Goal: Information Seeking & Learning: Learn about a topic

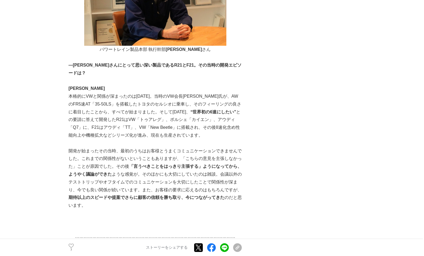
scroll to position [1274, 0]
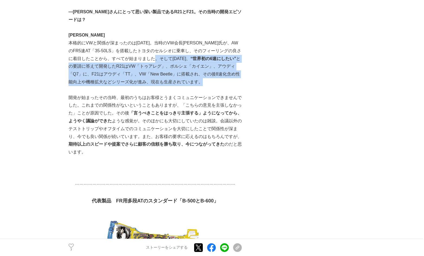
drag, startPoint x: 179, startPoint y: 58, endPoint x: 222, endPoint y: 82, distance: 49.0
click at [222, 82] on p "本格的にVWと関係が深まったのは[DATE]。当時のVW会長[PERSON_NAME]氏が、AWのFR5速AT「35-50LS」を搭載したトヨタのセルシオに乗…" at bounding box center [155, 62] width 173 height 47
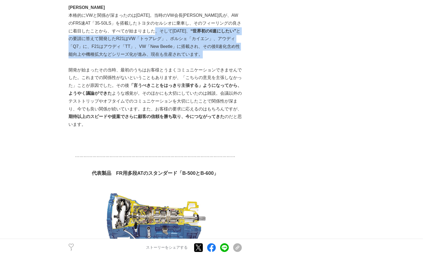
scroll to position [1328, 0]
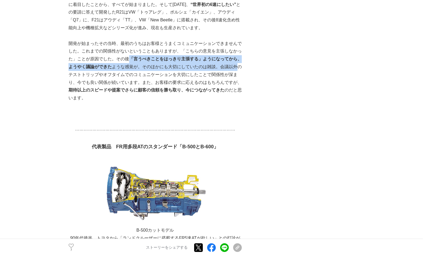
drag, startPoint x: 134, startPoint y: 62, endPoint x: 74, endPoint y: 74, distance: 61.5
click at [74, 74] on p "開発が始まったその当時、最初のうちはお客様とうまくコミュニケーションできませんでした。これまでの関係性がないということもありますが、「こちらの意見を主張しなか…" at bounding box center [155, 71] width 173 height 62
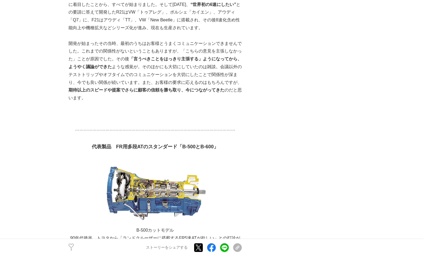
click at [187, 48] on p "開発が始まったその当時、最初のうちはお客様とうまくコミュニケーションできませんでした。これまでの関係性がないということもありますが、「こちらの意見を主張しなか…" at bounding box center [155, 71] width 173 height 62
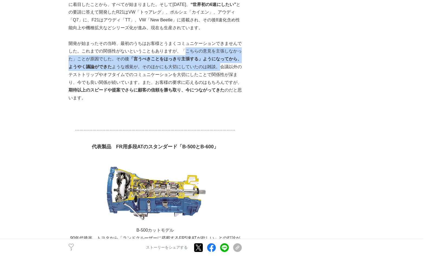
drag, startPoint x: 185, startPoint y: 50, endPoint x: 227, endPoint y: 64, distance: 44.6
click at [227, 64] on p "開発が始まったその当時、最初のうちはお客様とうまくコミュニケーションできませんでした。これまでの関係性がないということもありますが、「こちらの意見を主張しなか…" at bounding box center [155, 71] width 173 height 62
click at [228, 65] on p "開発が始まったその当時、最初のうちはお客様とうまくコミュニケーションできませんでした。これまでの関係性がないということもありますが、「こちらの意見を主張しなか…" at bounding box center [155, 71] width 173 height 62
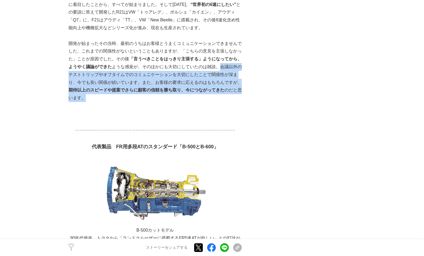
drag, startPoint x: 228, startPoint y: 67, endPoint x: 216, endPoint y: 96, distance: 31.4
click at [216, 96] on p "開発が始まったその当時、最初のうちはお客様とうまくコミュニケーションできませんでした。これまでの関係性がないということもありますが、「こちらの意見を主張しなか…" at bounding box center [155, 71] width 173 height 62
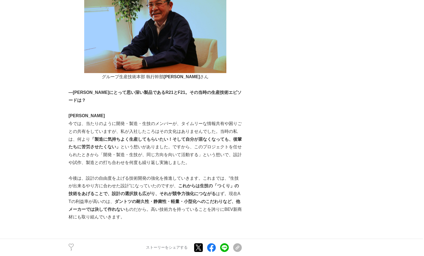
scroll to position [1680, 0]
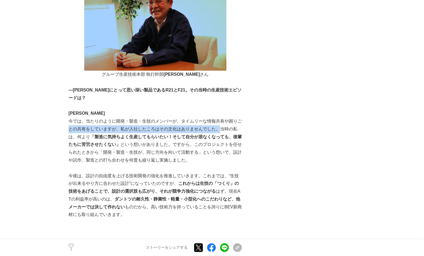
drag, startPoint x: 69, startPoint y: 124, endPoint x: 218, endPoint y: 120, distance: 148.8
click at [219, 121] on p "今では、当たりのように開発・製造・生技のメンバーが、タイムリーな情報共有や困りごとの共有をしていますが、私が入社したころはその文化はありませんでした。当時の私…" at bounding box center [155, 141] width 173 height 47
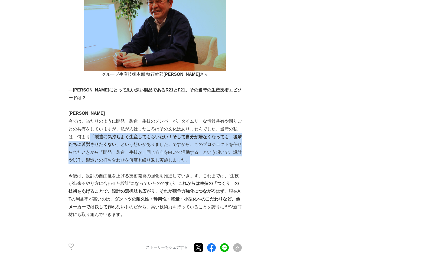
drag, startPoint x: 92, startPoint y: 130, endPoint x: 202, endPoint y: 149, distance: 112.5
click at [202, 149] on p "今では、当たりのように開発・製造・生技のメンバーが、タイムリーな情報共有や困りごとの共有をしていますが、私が入社したころはその文化はありませんでした。当時の私…" at bounding box center [155, 141] width 173 height 47
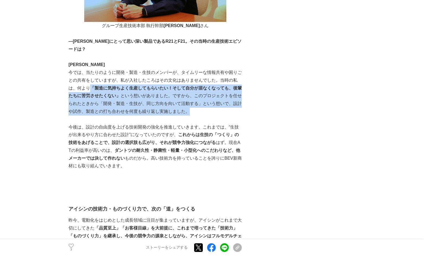
scroll to position [1734, 0]
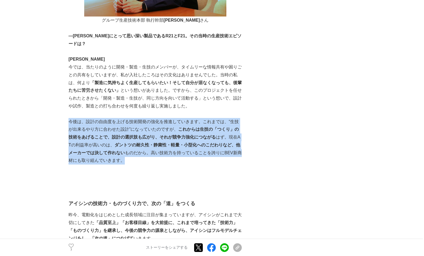
drag, startPoint x: 71, startPoint y: 115, endPoint x: 203, endPoint y: 154, distance: 137.6
click at [203, 154] on p "今後は、設計の自由度を上げる技術開発の強化を推進していきます。これまでは、“生技が出来るやり方に合わせた設計”になっていたのですが、 これからは生技の「つくり…" at bounding box center [155, 141] width 173 height 47
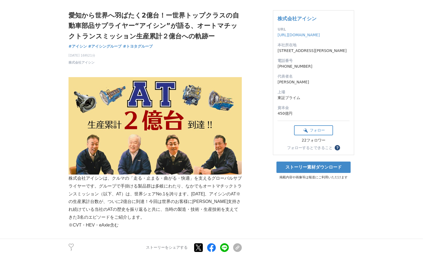
scroll to position [0, 0]
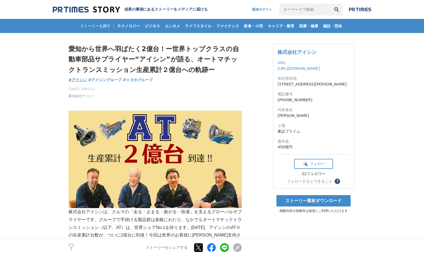
click at [81, 79] on span "#アイシン" at bounding box center [78, 80] width 18 height 5
